Goal: Information Seeking & Learning: Find specific fact

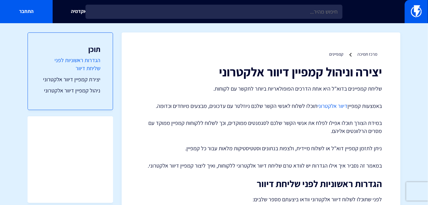
click at [92, 64] on link "הגדרות ראשוניות לפני שליחת דיוור" at bounding box center [70, 64] width 60 height 16
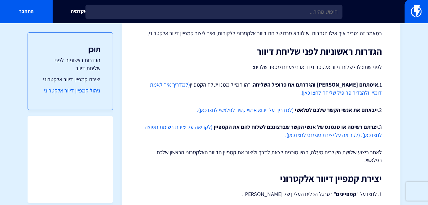
click at [90, 95] on link "ניהול קמפיין דיוור אלקטרוני" at bounding box center [70, 91] width 60 height 8
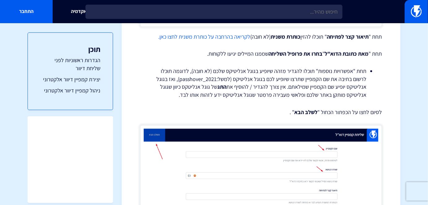
scroll to position [659, 0]
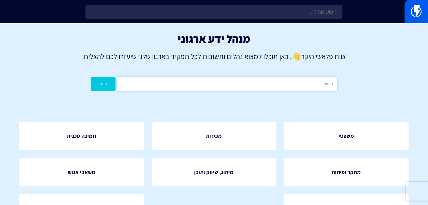
click at [250, 87] on input "text" at bounding box center [227, 84] width 220 height 14
type input "כתרת"
click at [91, 77] on button "חפש" at bounding box center [103, 84] width 24 height 14
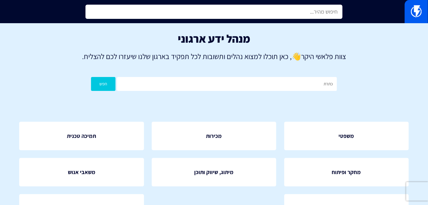
click at [291, 11] on input "text" at bounding box center [213, 12] width 257 height 14
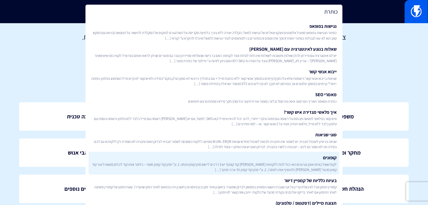
scroll to position [28, 0]
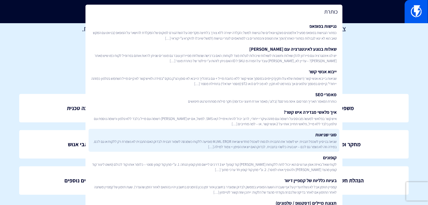
type input "כותרת"
click at [291, 138] on link "סוגי שגיאות שגיאה בניסיון לשכפל תבנית: יש לשמור את התבנית ולנסות לשכפל מחדש שגי…" at bounding box center [214, 140] width 251 height 23
